Goal: Download file/media

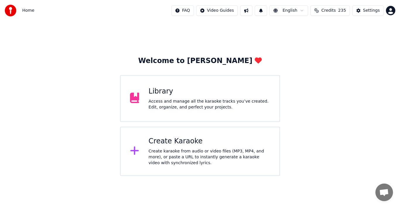
click at [200, 95] on div "Library" at bounding box center [208, 91] width 121 height 9
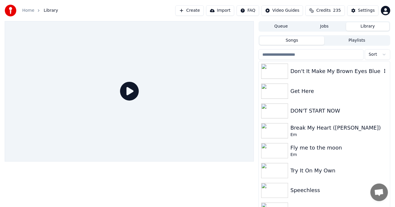
click at [360, 70] on div "Don't It Make My Brown Eyes Blue" at bounding box center [335, 71] width 91 height 8
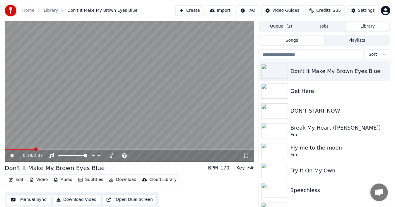
click at [14, 155] on icon at bounding box center [15, 155] width 13 height 5
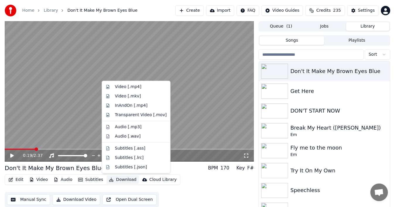
click at [115, 179] on button "Download" at bounding box center [123, 179] width 32 height 8
click at [130, 85] on div "Video [.mp4]" at bounding box center [128, 87] width 26 height 6
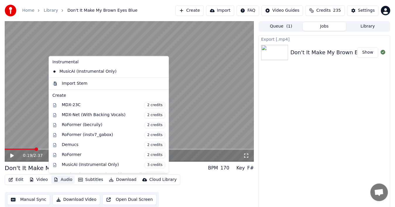
click at [67, 179] on button "Audio" at bounding box center [62, 179] width 23 height 8
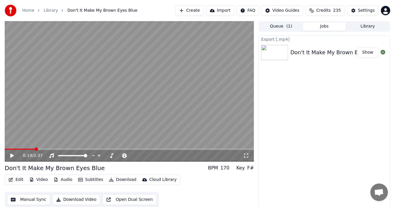
click at [297, 102] on div "Export [.mp4] Don't It Make My Brown Eyes Blue Show" at bounding box center [325, 123] width 132 height 176
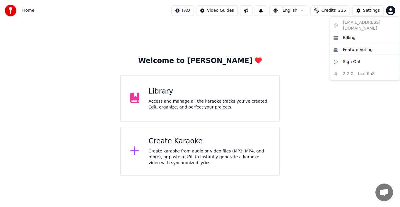
click at [386, 13] on html "Home FAQ Video Guides English Credits 235 Settings Welcome to Youka Library Acc…" at bounding box center [200, 88] width 400 height 176
click at [299, 115] on html "Home FAQ Video Guides English Credits 235 Settings Welcome to Youka Library Acc…" at bounding box center [200, 88] width 400 height 176
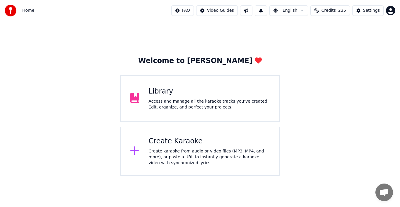
click at [201, 104] on div "Access and manage all the karaoke tracks you’ve created. Edit, organize, and pe…" at bounding box center [208, 104] width 121 height 12
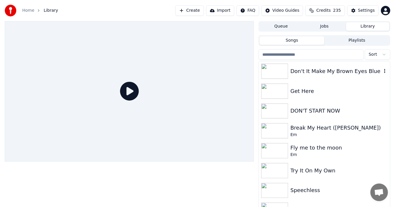
click at [279, 74] on img at bounding box center [274, 71] width 27 height 15
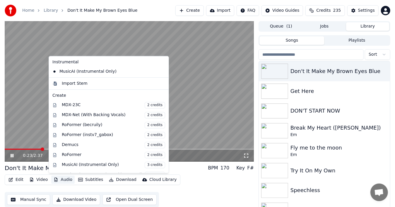
click at [66, 179] on button "Audio" at bounding box center [62, 179] width 23 height 8
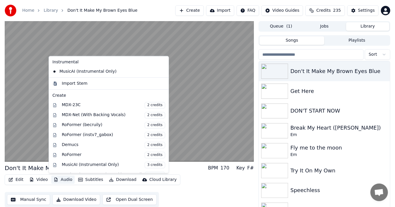
click at [170, 191] on div "Edit Video Audio Subtitles Download Cloud Library Manual Sync Download Video Op…" at bounding box center [129, 190] width 249 height 33
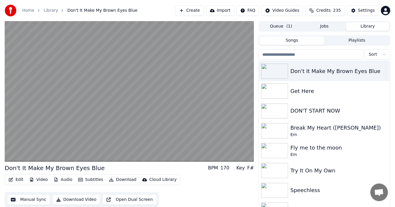
click at [116, 181] on button "Download" at bounding box center [123, 179] width 32 height 8
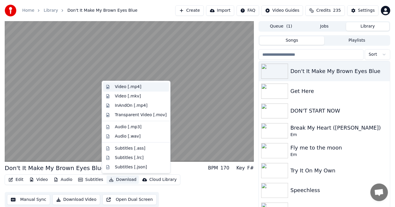
click at [131, 86] on div "Video [.mp4]" at bounding box center [128, 87] width 26 height 6
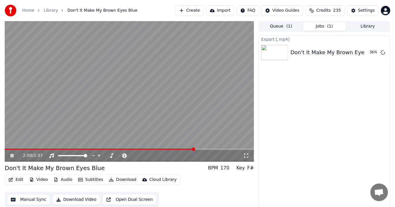
click at [13, 154] on icon at bounding box center [12, 156] width 3 height 4
click at [367, 54] on button "Show" at bounding box center [367, 52] width 21 height 11
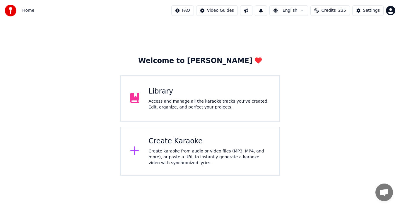
click at [230, 92] on div "Library" at bounding box center [208, 91] width 121 height 9
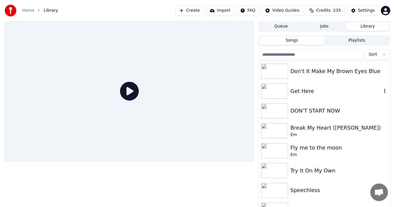
click at [304, 92] on div "Get Here" at bounding box center [335, 91] width 91 height 8
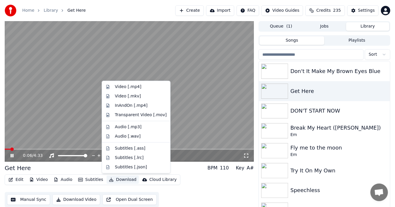
click at [115, 179] on button "Download" at bounding box center [123, 179] width 32 height 8
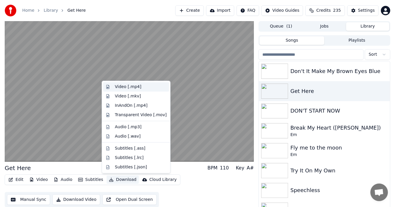
click at [144, 86] on div "Video [.mp4]" at bounding box center [141, 87] width 52 height 6
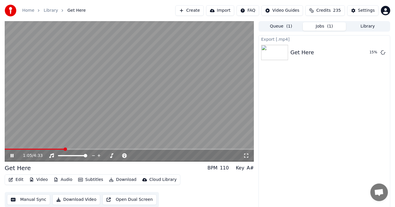
click at [180, 117] on video at bounding box center [129, 91] width 249 height 140
click at [366, 50] on button "Show" at bounding box center [367, 52] width 21 height 11
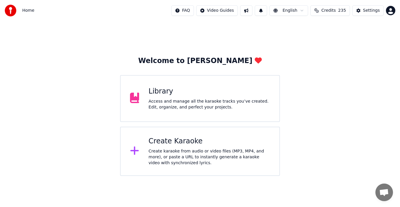
click at [167, 93] on div "Library" at bounding box center [208, 91] width 121 height 9
